Goal: Check status: Check status

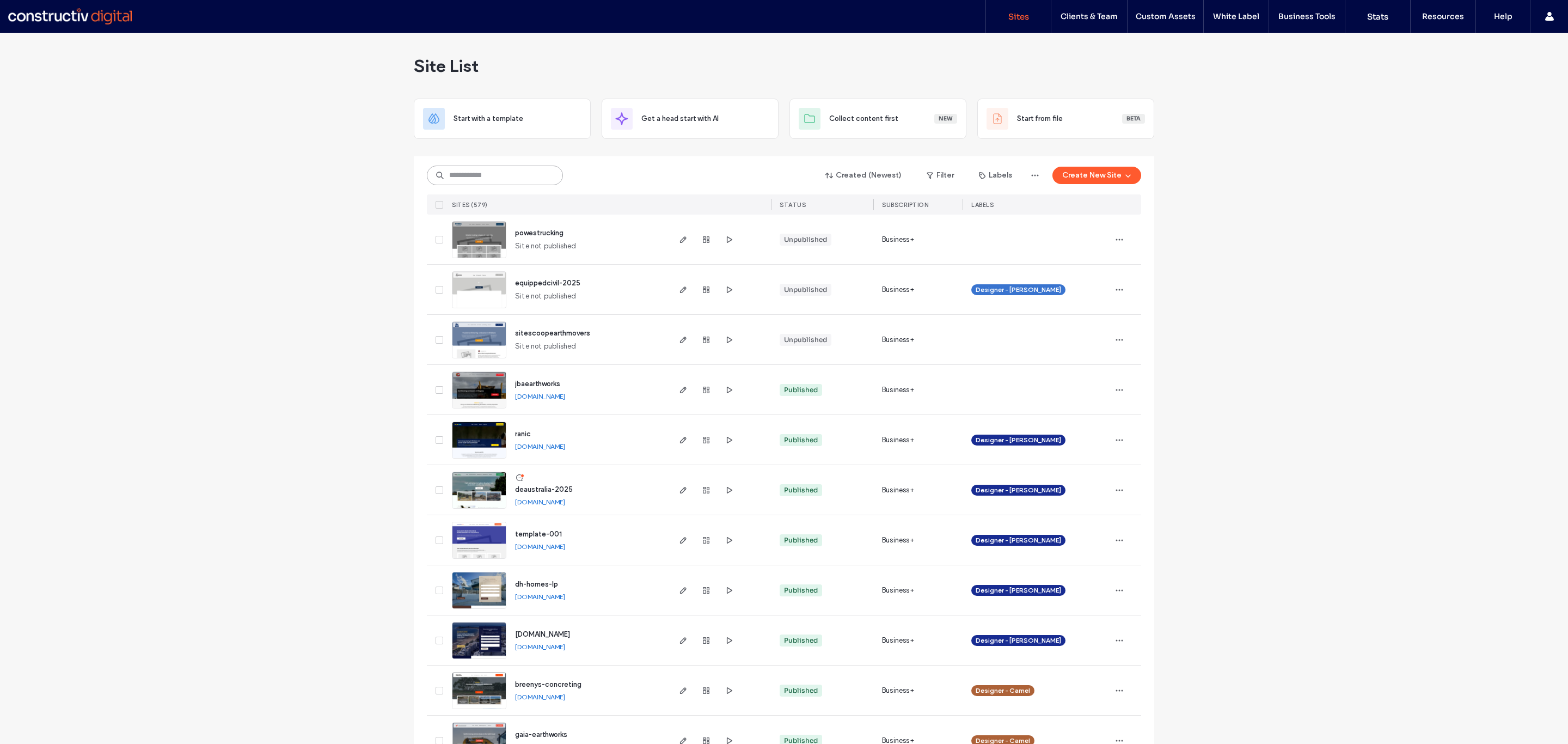
click at [500, 172] on input at bounding box center [495, 175] width 136 height 19
type input "******"
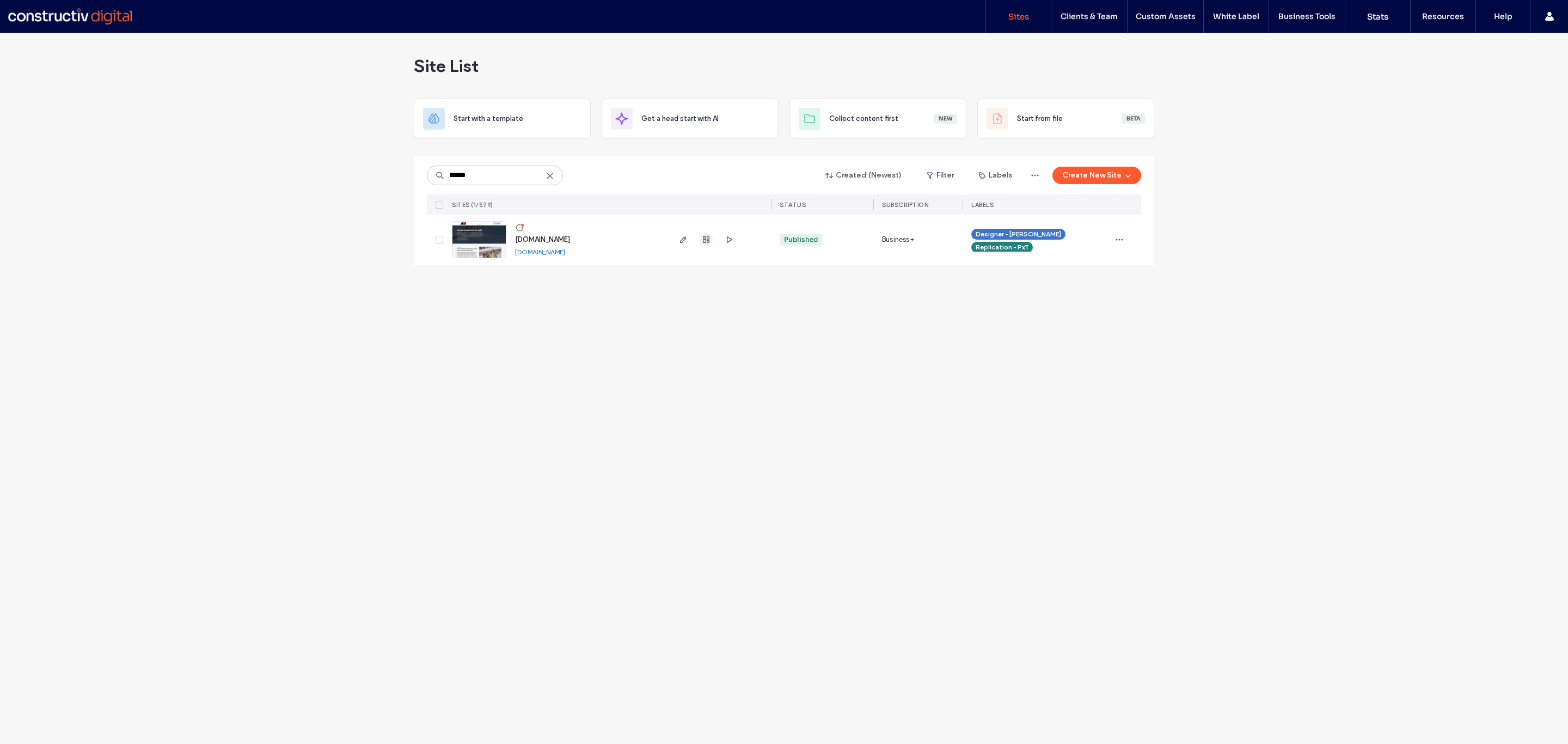
click at [704, 236] on icon "button" at bounding box center [706, 239] width 9 height 9
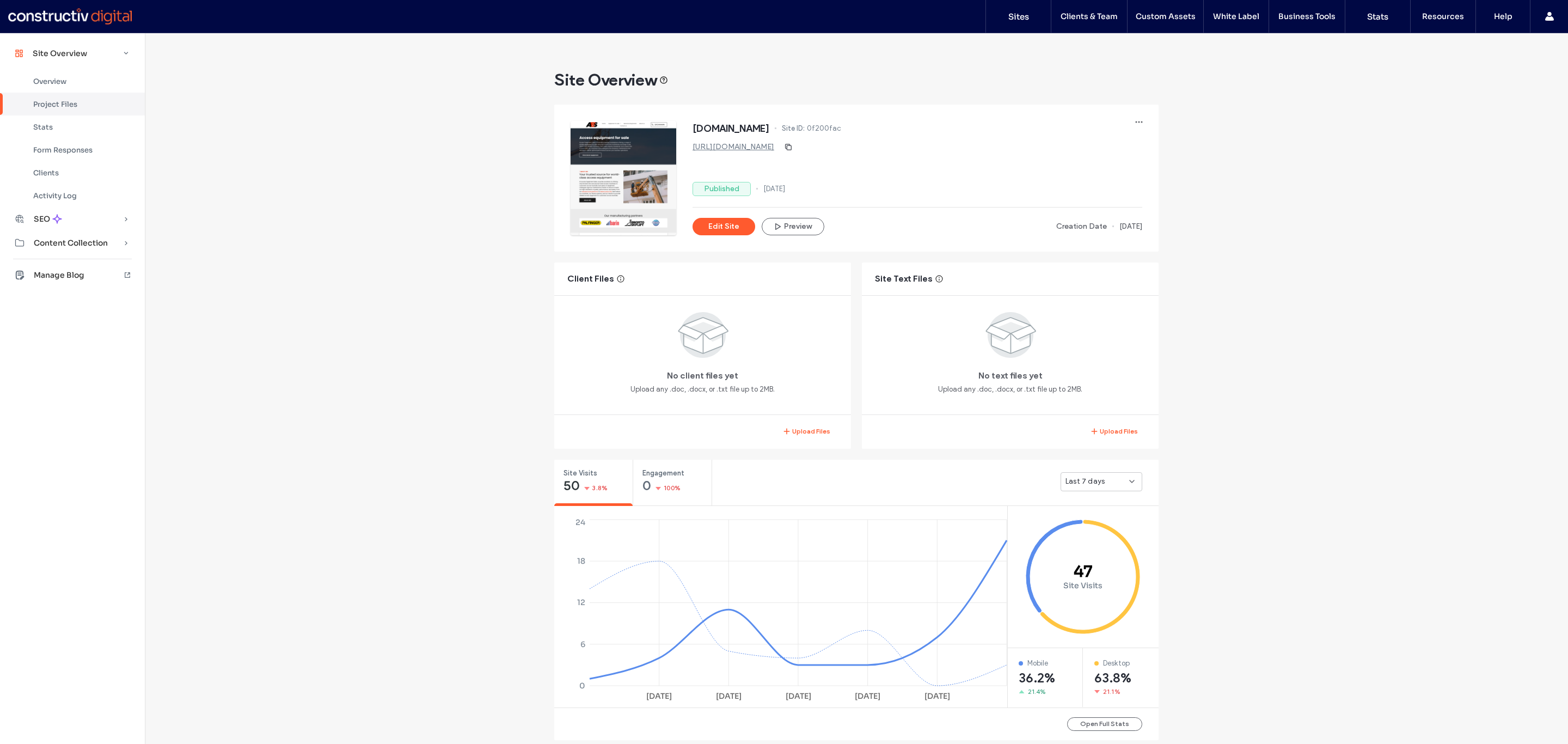
scroll to position [152, 0]
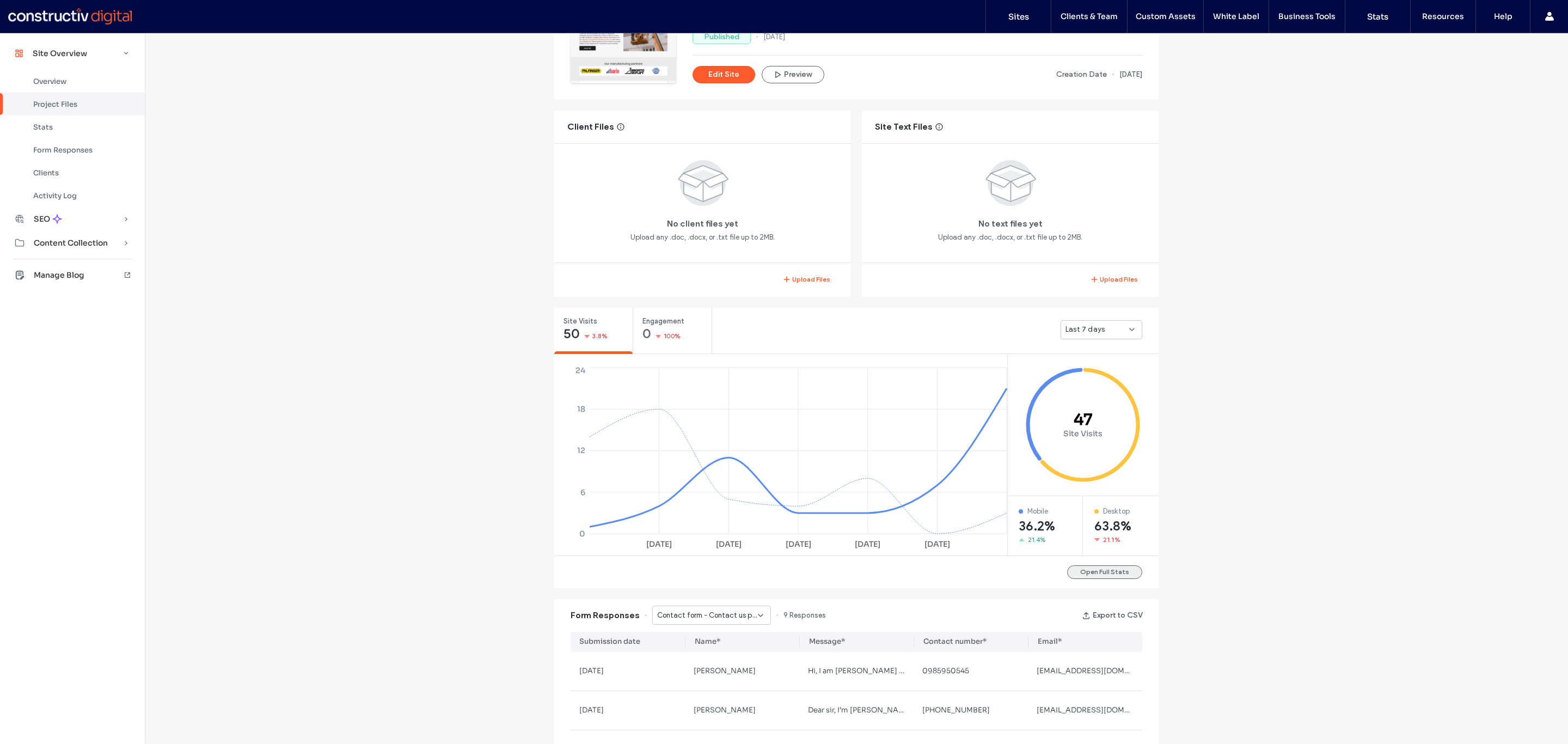
click at [1096, 567] on button "Open Full Stats" at bounding box center [1104, 572] width 75 height 13
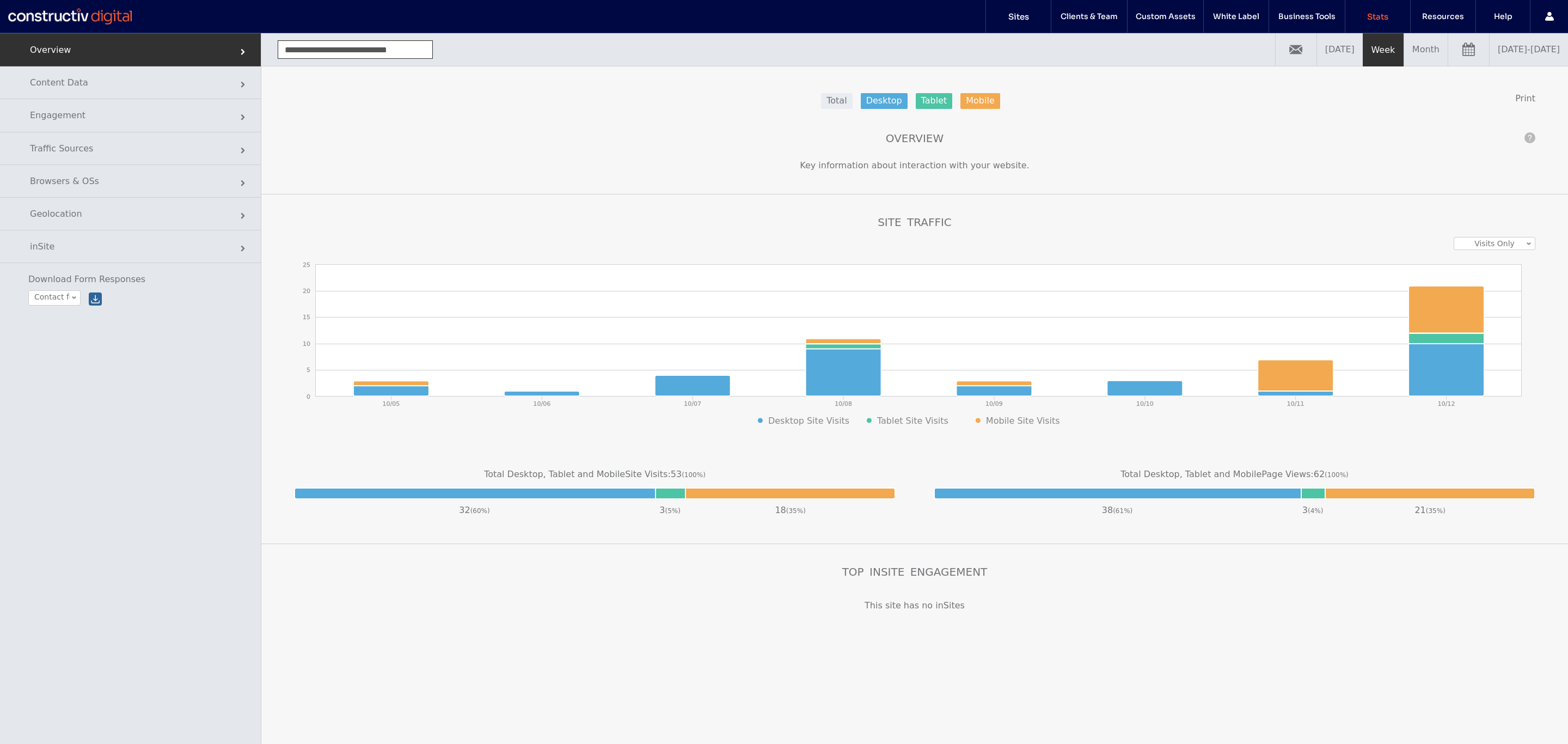
click at [1506, 46] on link "[DATE] - [DATE]" at bounding box center [1528, 50] width 79 height 33
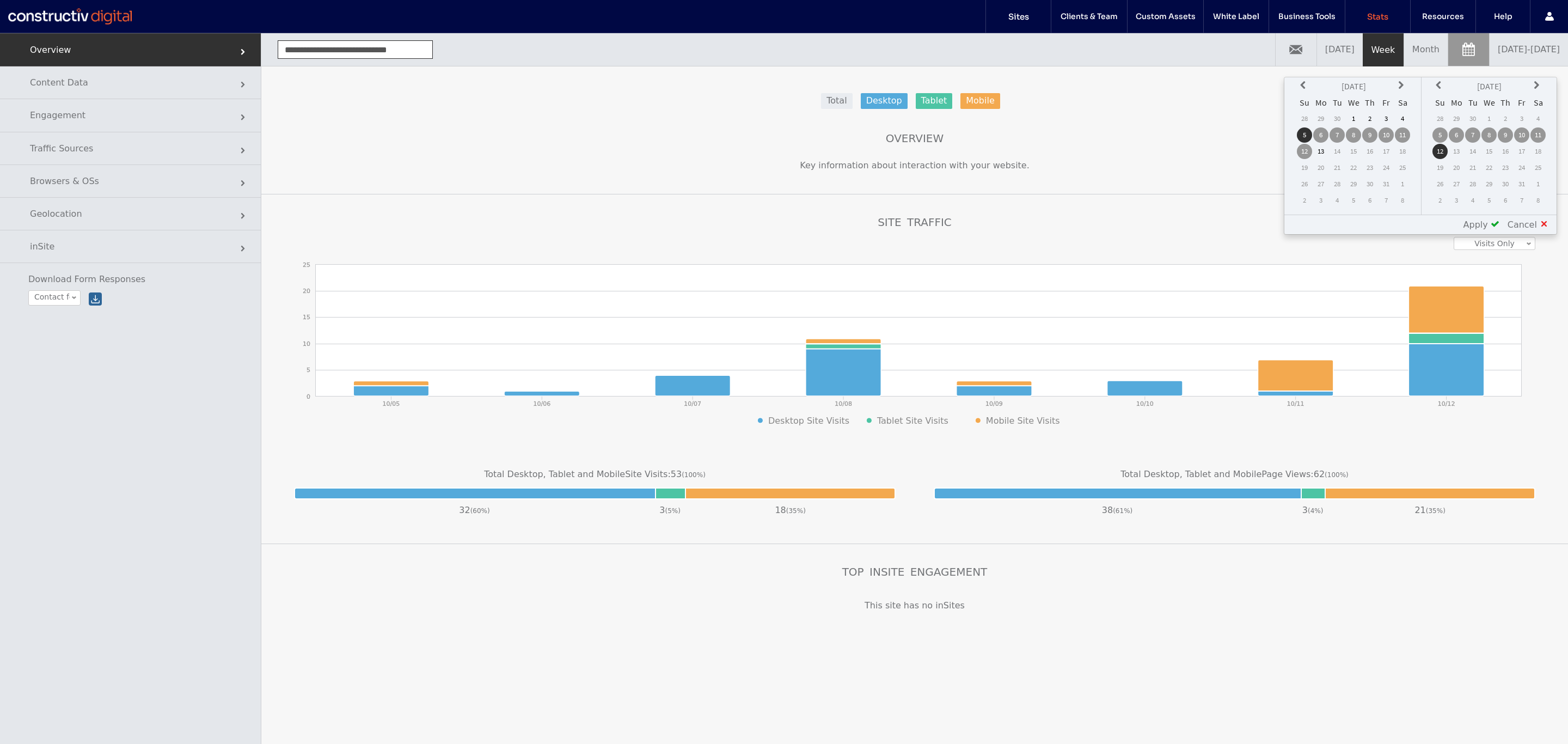
click at [1307, 86] on icon at bounding box center [1304, 85] width 9 height 9
click at [1336, 118] on td "1" at bounding box center [1337, 118] width 15 height 15
click at [1475, 118] on td "30" at bounding box center [1472, 118] width 15 height 15
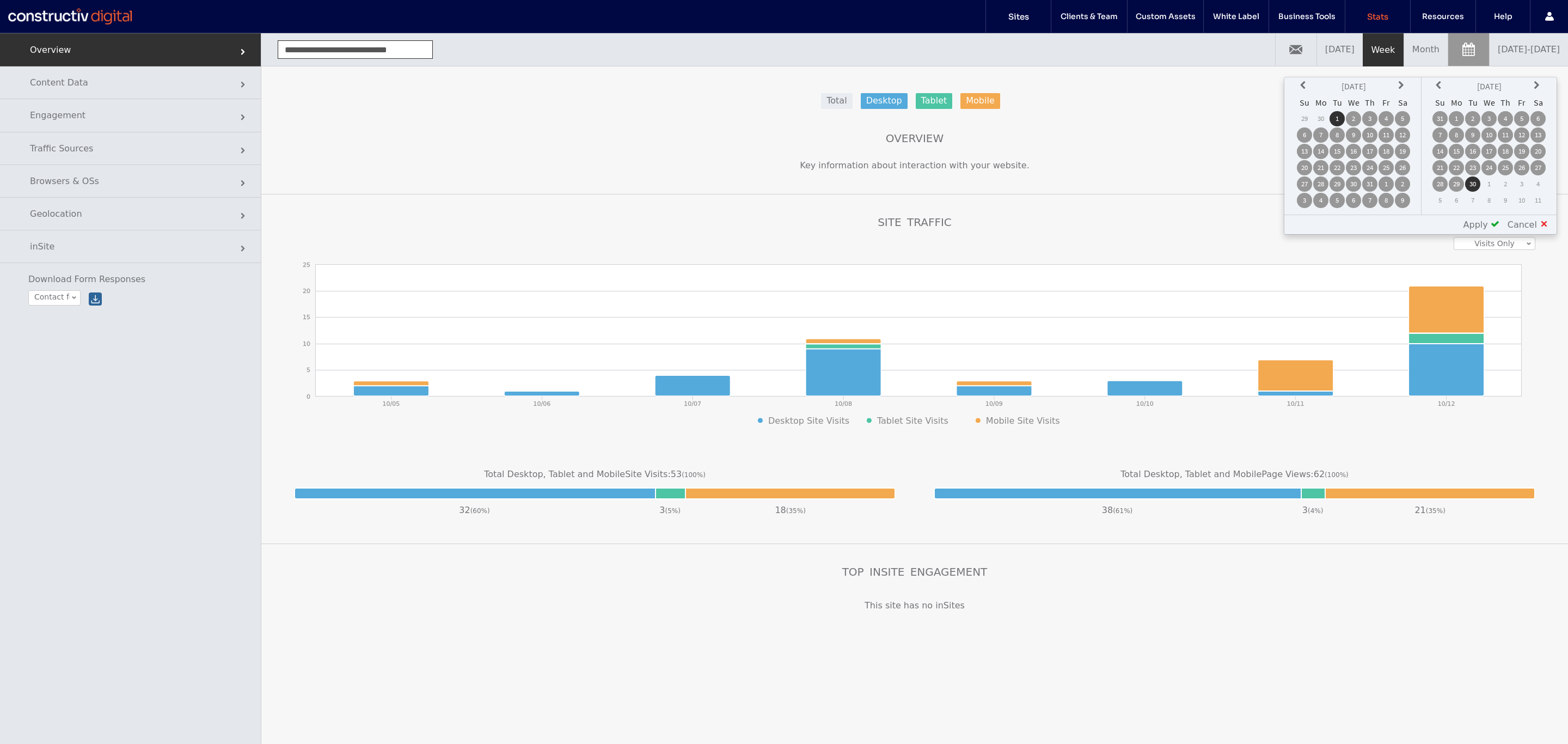
click at [1488, 223] on span "Apply" at bounding box center [1475, 224] width 24 height 10
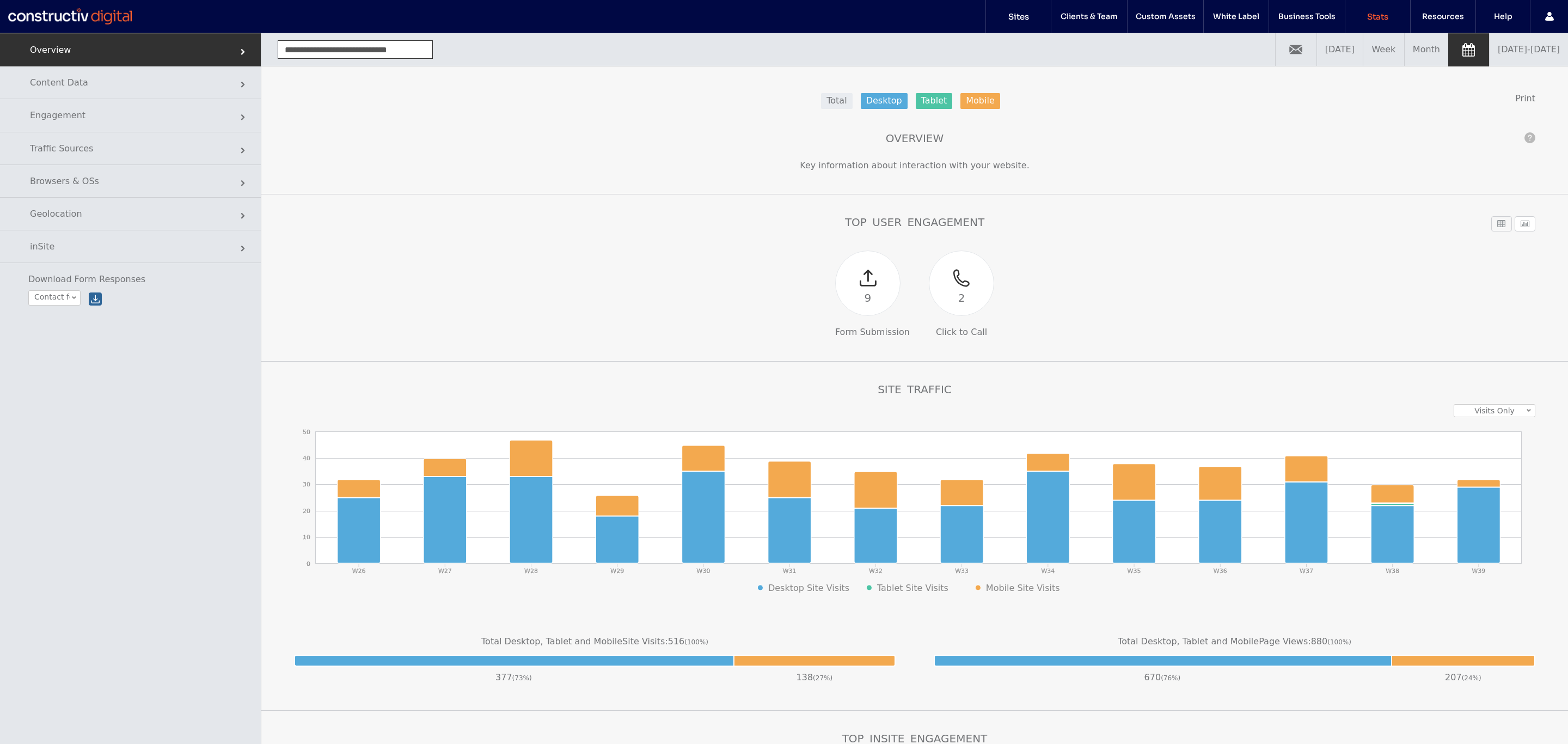
click at [1493, 59] on link "[DATE] - [DATE]" at bounding box center [1528, 50] width 79 height 33
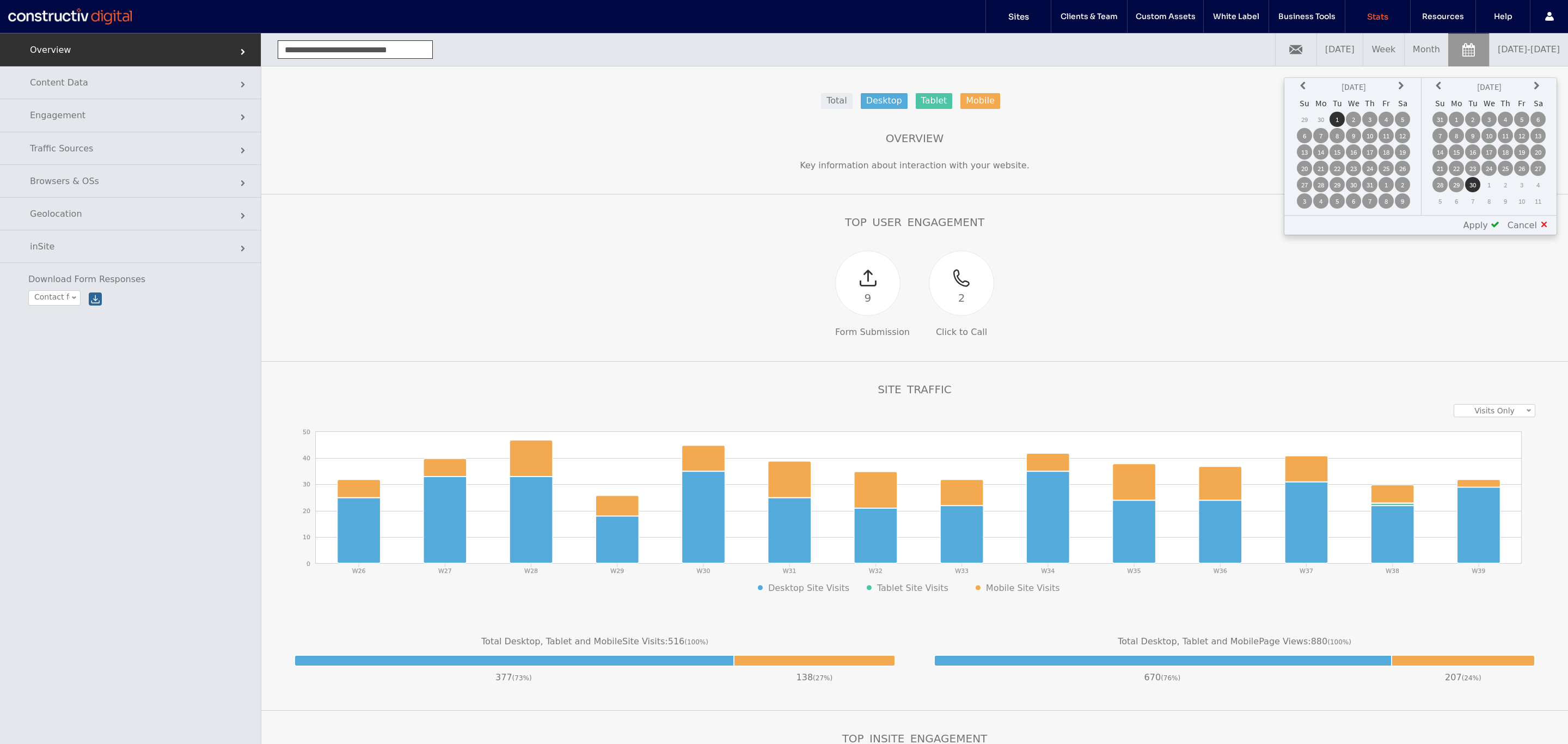
click at [1304, 85] on icon at bounding box center [1304, 86] width 9 height 9
click at [1310, 133] on td "1" at bounding box center [1304, 135] width 15 height 15
click at [1441, 83] on icon at bounding box center [1440, 86] width 9 height 9
click at [1444, 200] on td "31" at bounding box center [1440, 201] width 15 height 15
click at [1488, 225] on span "Apply" at bounding box center [1475, 225] width 24 height 10
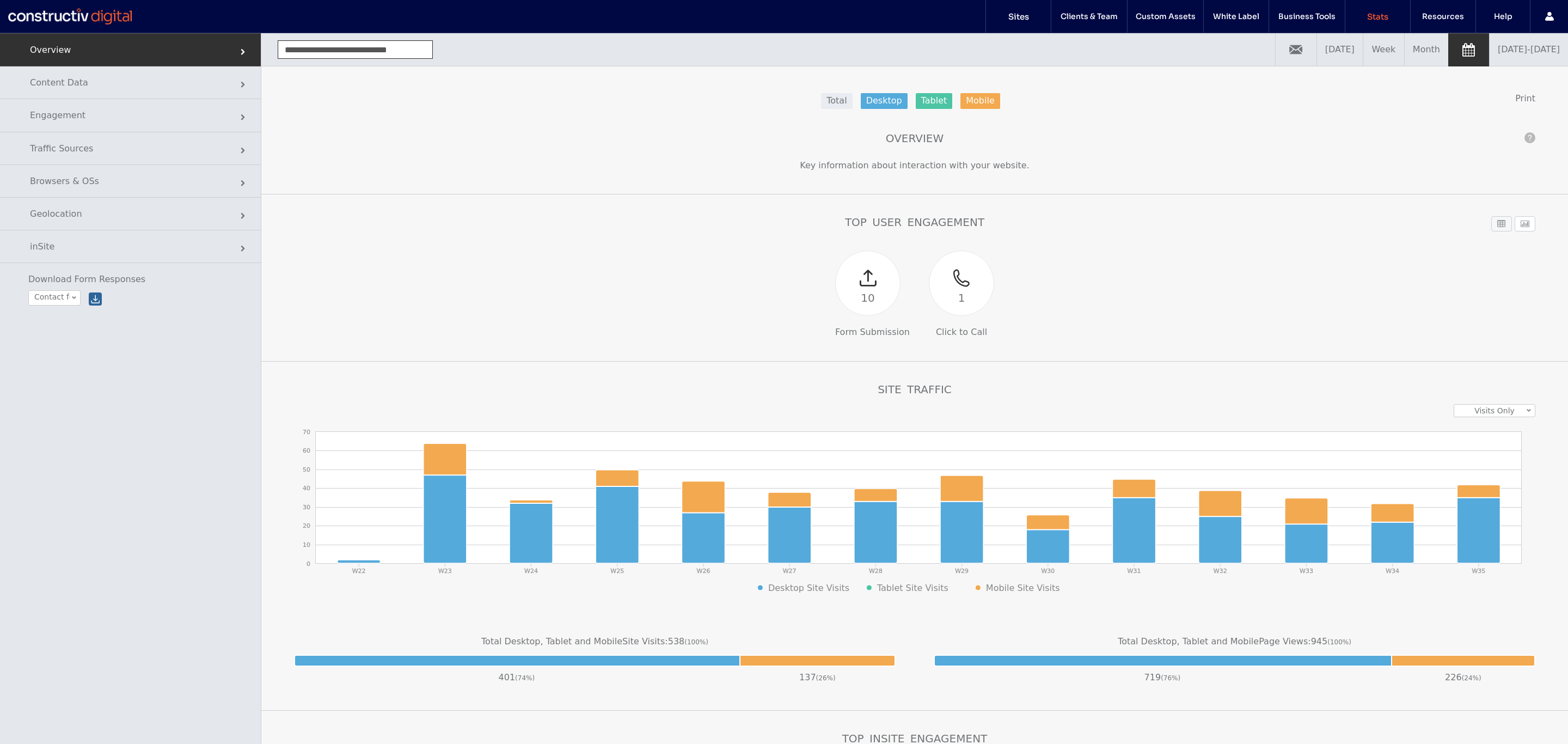
click at [1499, 62] on link "[DATE] - [DATE]" at bounding box center [1528, 50] width 79 height 33
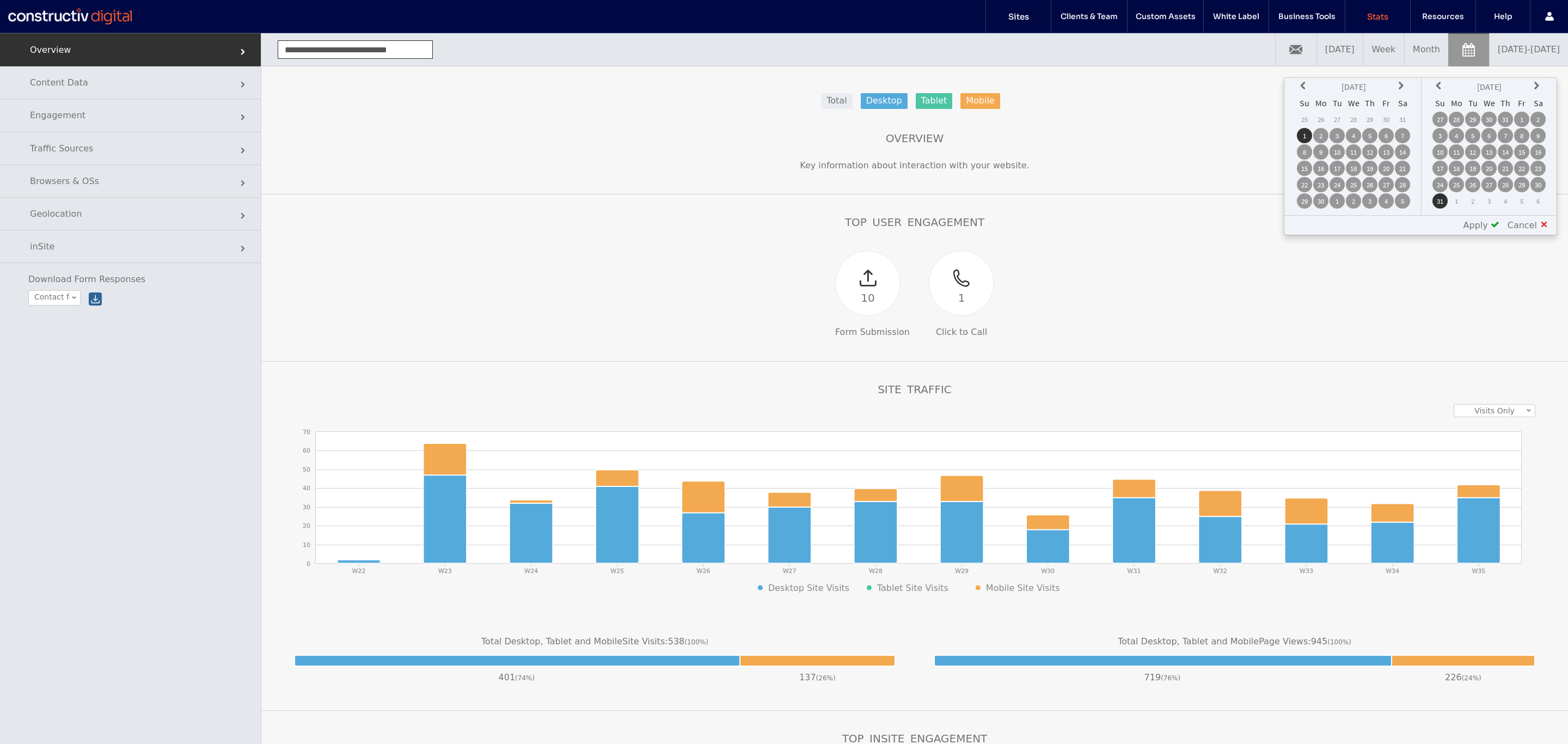
click at [1404, 85] on icon at bounding box center [1402, 86] width 9 height 9
click at [1339, 118] on td "1" at bounding box center [1337, 119] width 15 height 15
click at [1530, 80] on th at bounding box center [1538, 86] width 15 height 15
click at [1474, 183] on td "30" at bounding box center [1472, 184] width 15 height 15
click at [1499, 229] on span at bounding box center [1495, 224] width 9 height 9
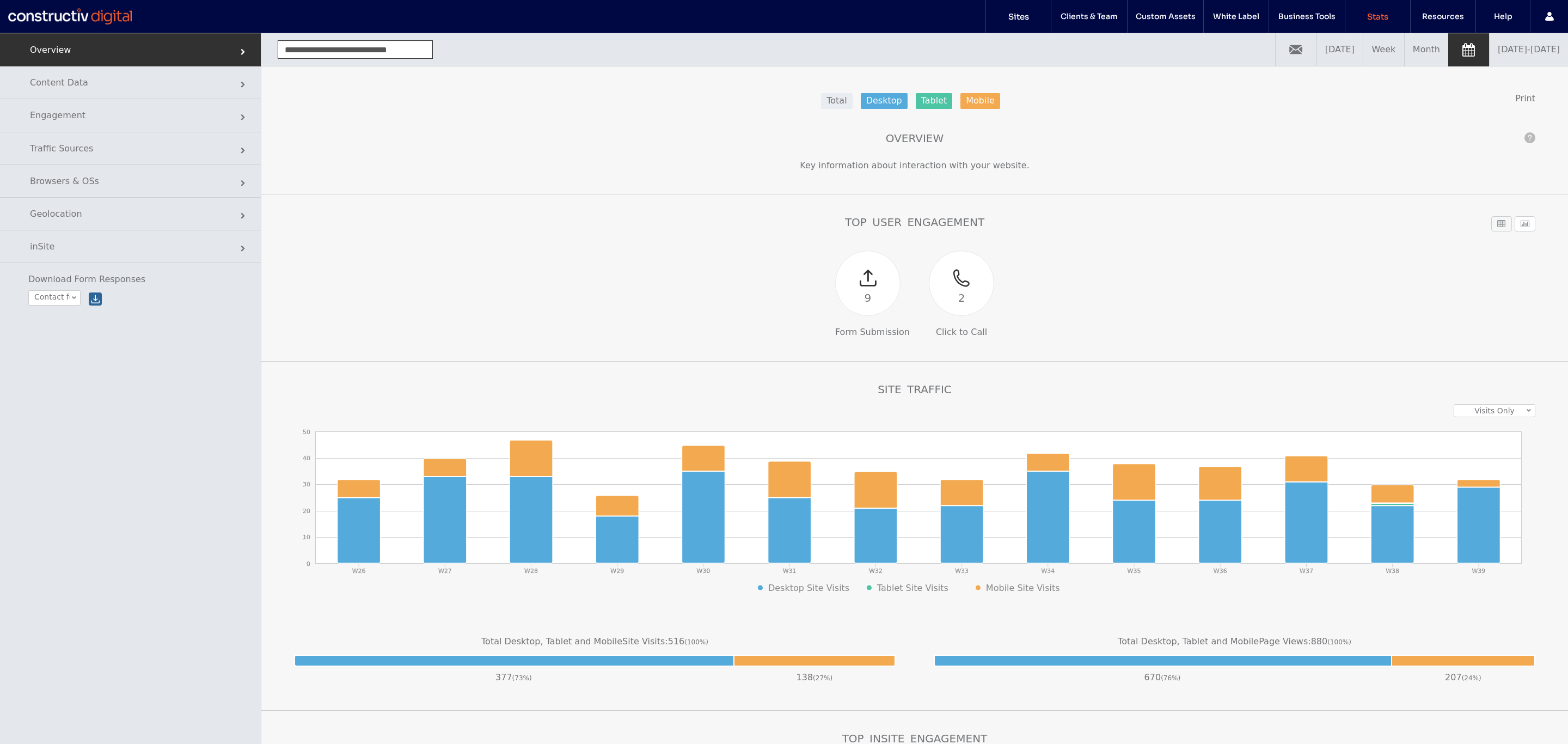
click at [1508, 59] on link "[DATE] - [DATE]" at bounding box center [1528, 50] width 79 height 33
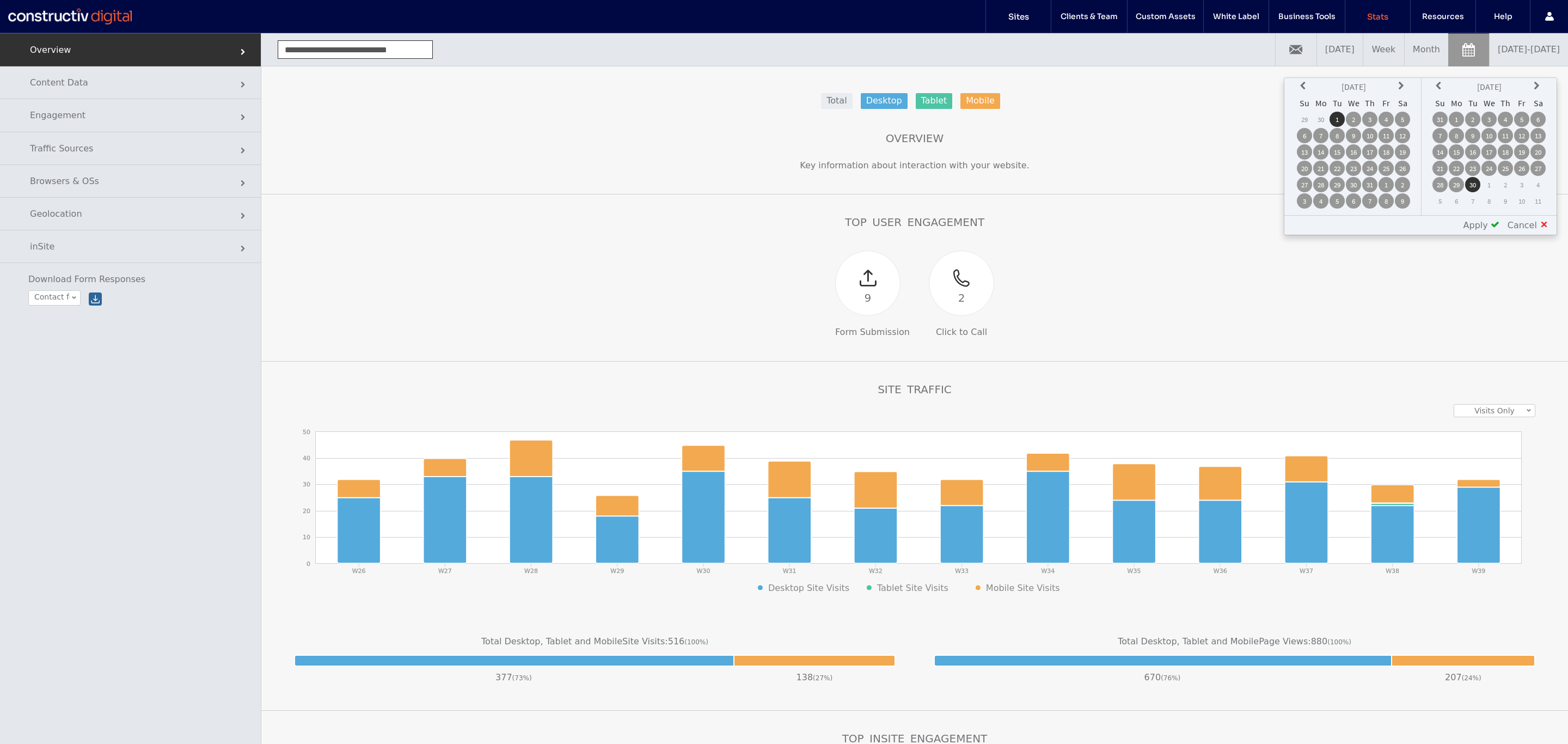
click at [1290, 83] on div "[DATE] Su Mo Tu We Th Fr Sa 29 30 1 2 3 4 5 6 7 8 9 10 11 12 13 14 15 16 17 18 …" at bounding box center [1354, 146] width 136 height 137
click at [1303, 85] on th at bounding box center [1304, 86] width 15 height 15
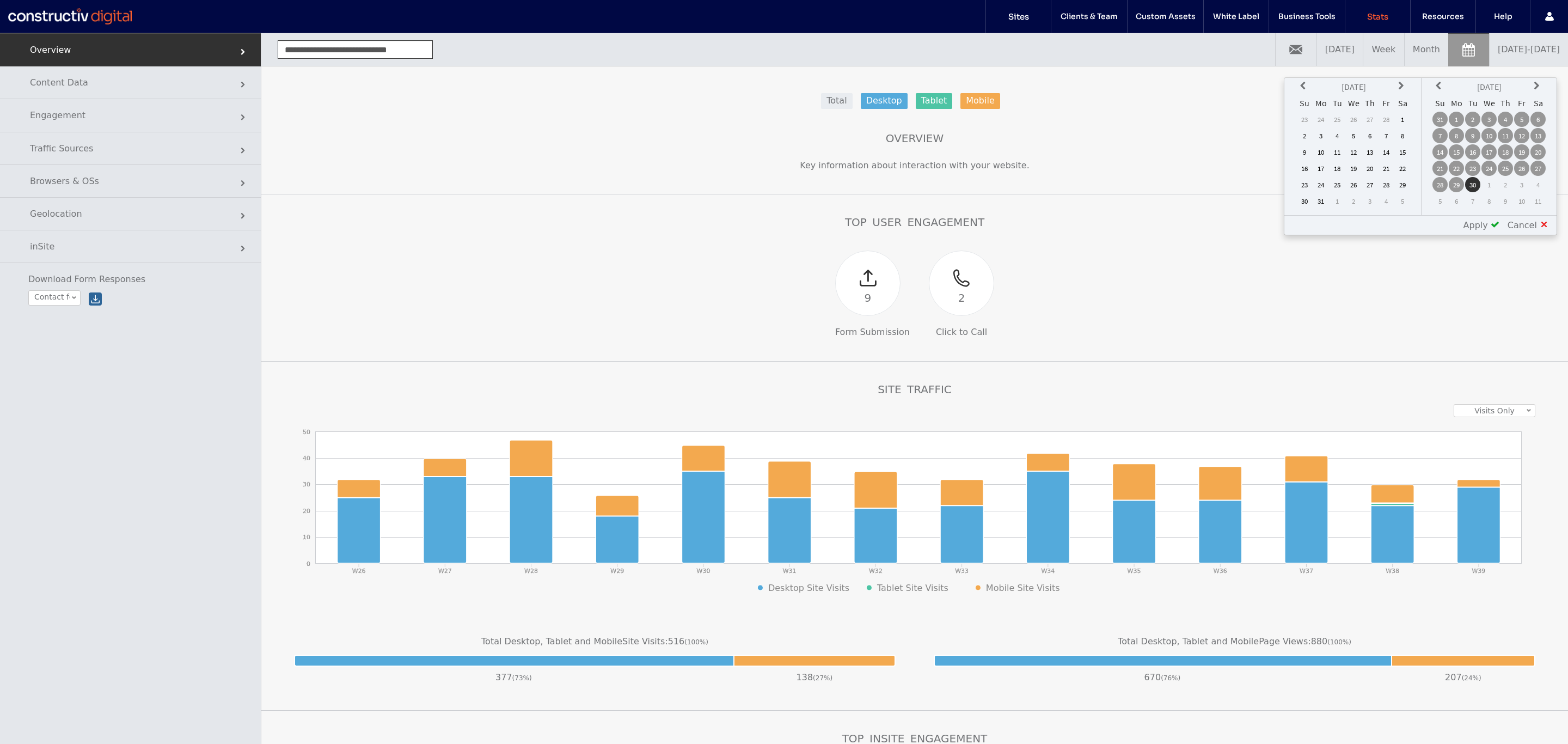
click at [1303, 85] on th at bounding box center [1304, 86] width 15 height 15
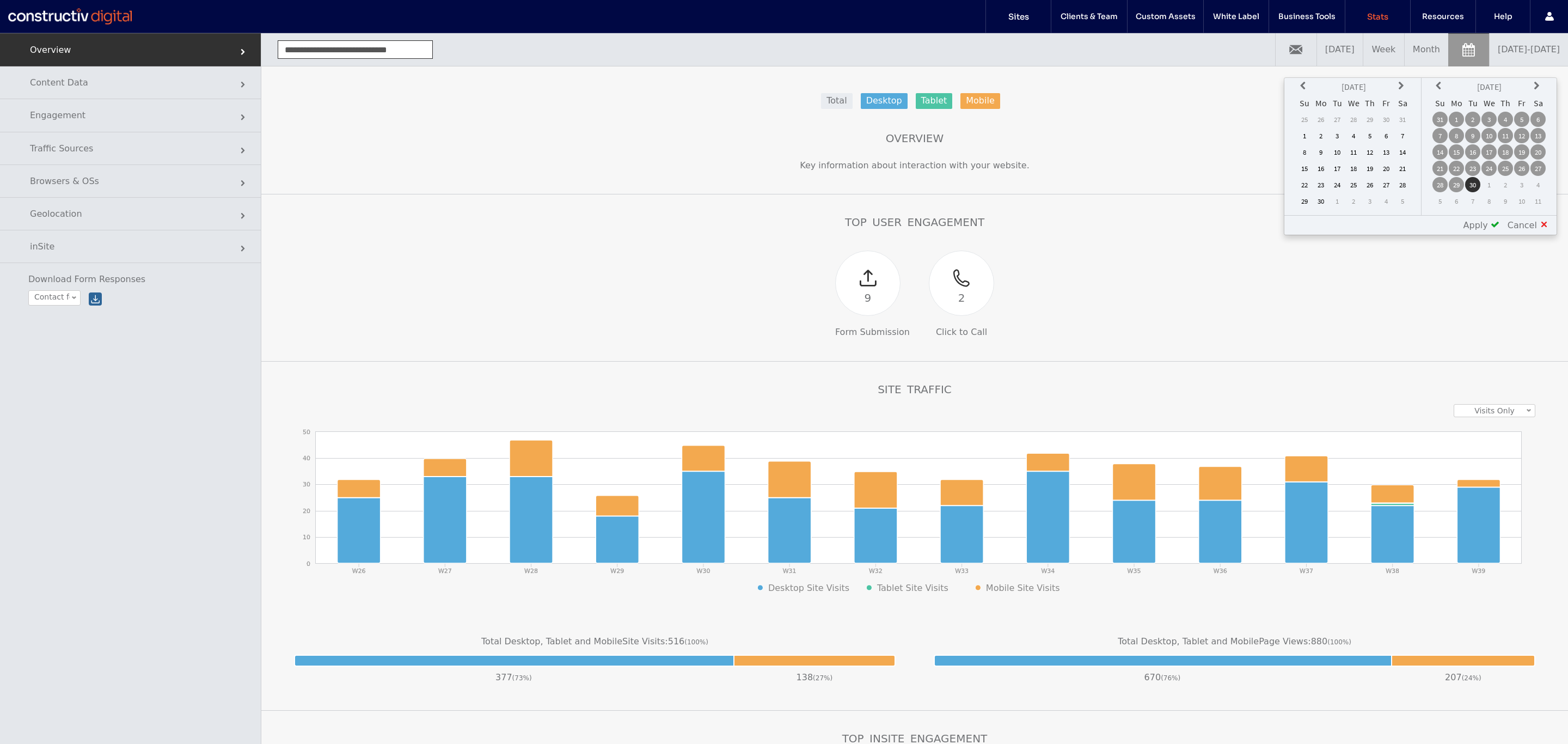
click at [1303, 85] on th at bounding box center [1304, 86] width 15 height 15
click at [1326, 116] on td "1" at bounding box center [1320, 119] width 15 height 15
click at [1444, 79] on th at bounding box center [1440, 86] width 15 height 15
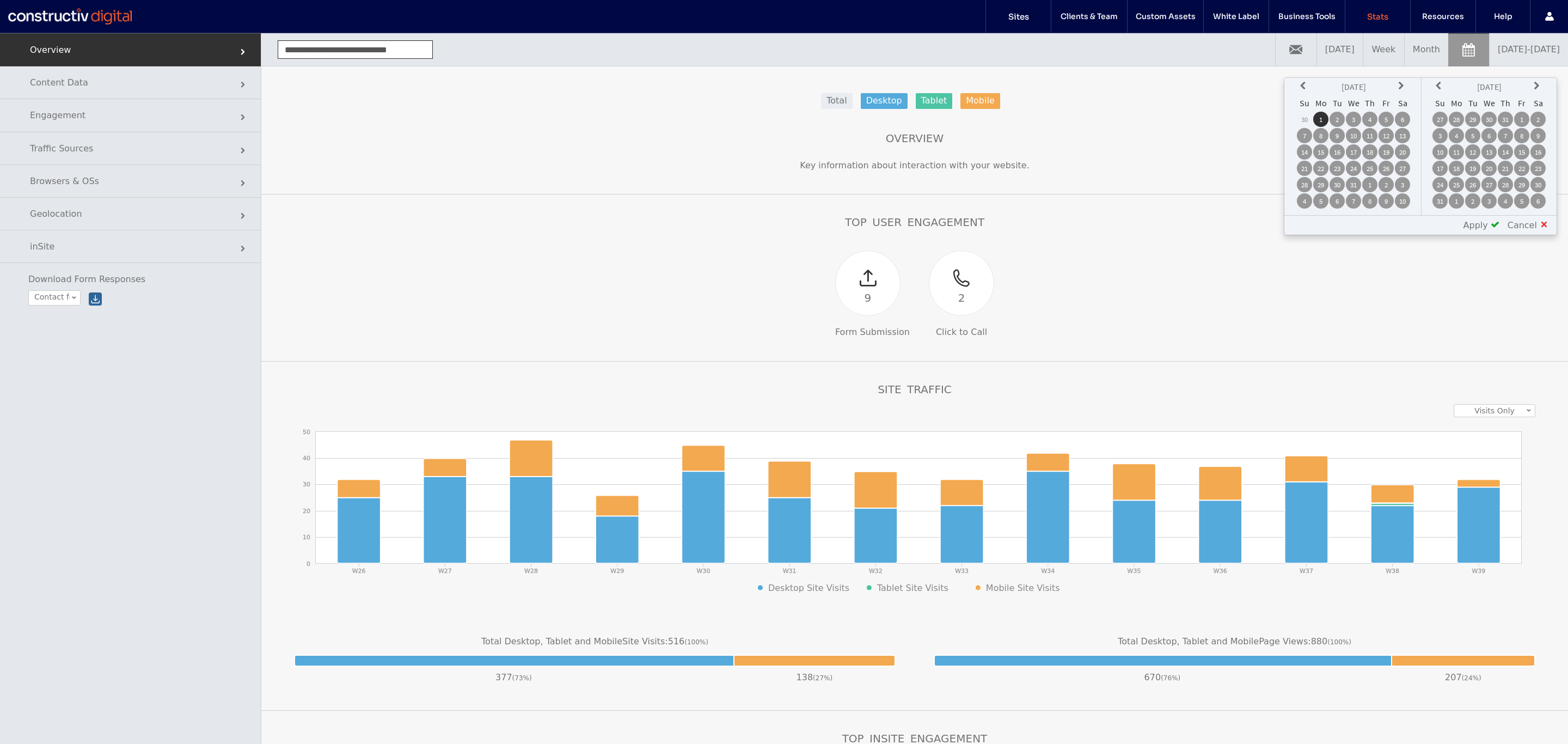
click at [1444, 79] on th at bounding box center [1440, 86] width 15 height 15
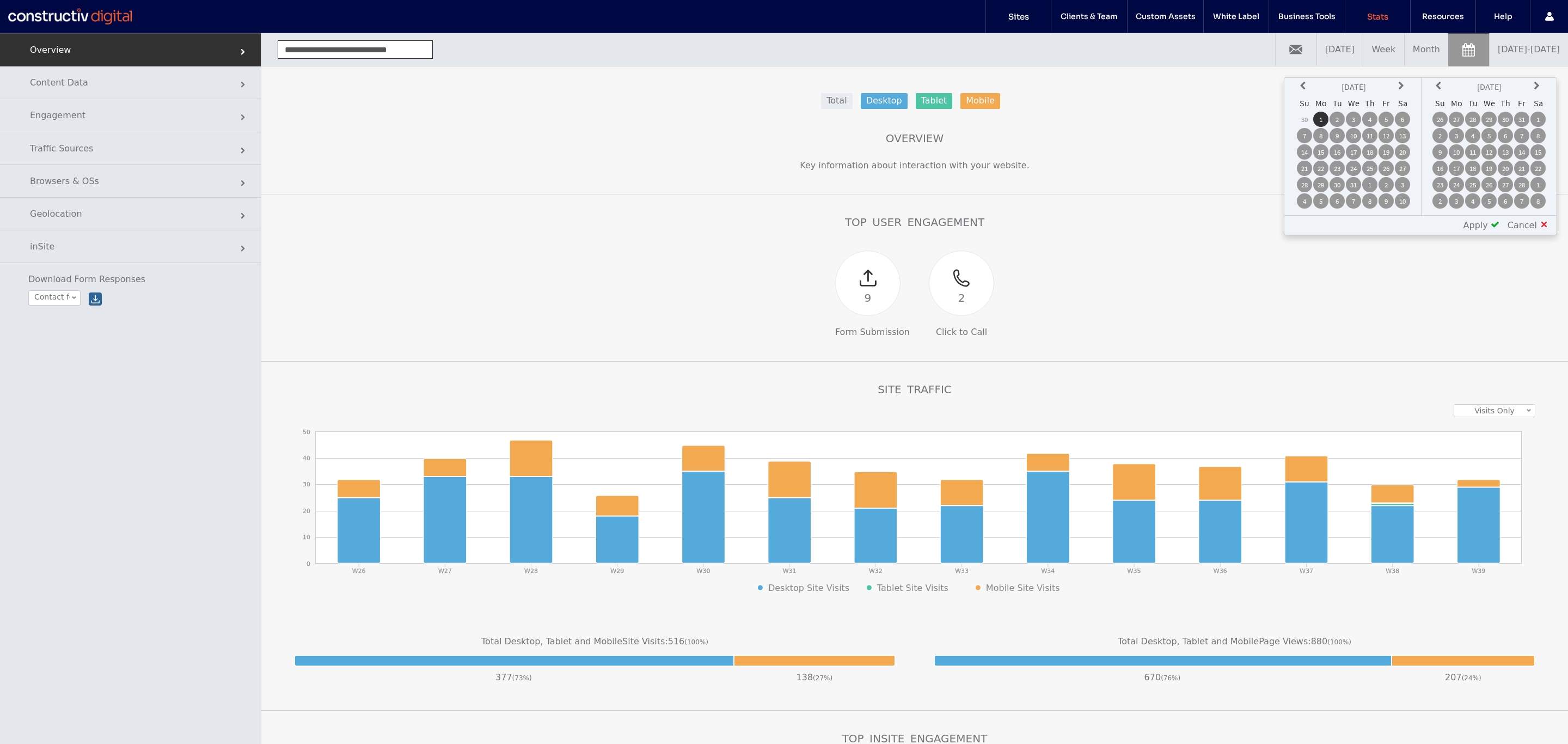
click at [1444, 79] on th at bounding box center [1440, 86] width 15 height 15
click at [1459, 198] on td "30" at bounding box center [1456, 201] width 15 height 15
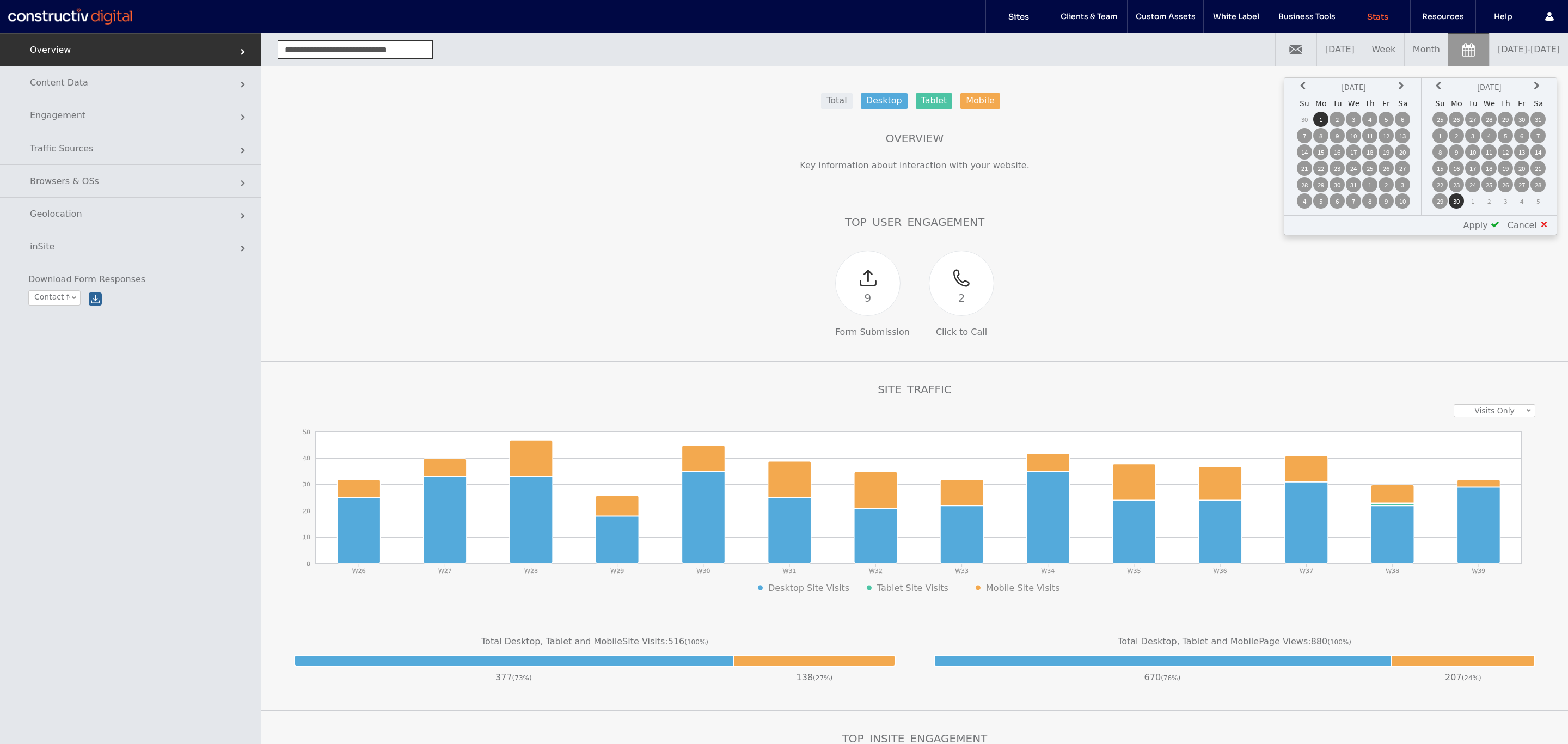
click at [1488, 229] on span "Apply" at bounding box center [1475, 225] width 24 height 10
